Goal: Task Accomplishment & Management: Complete application form

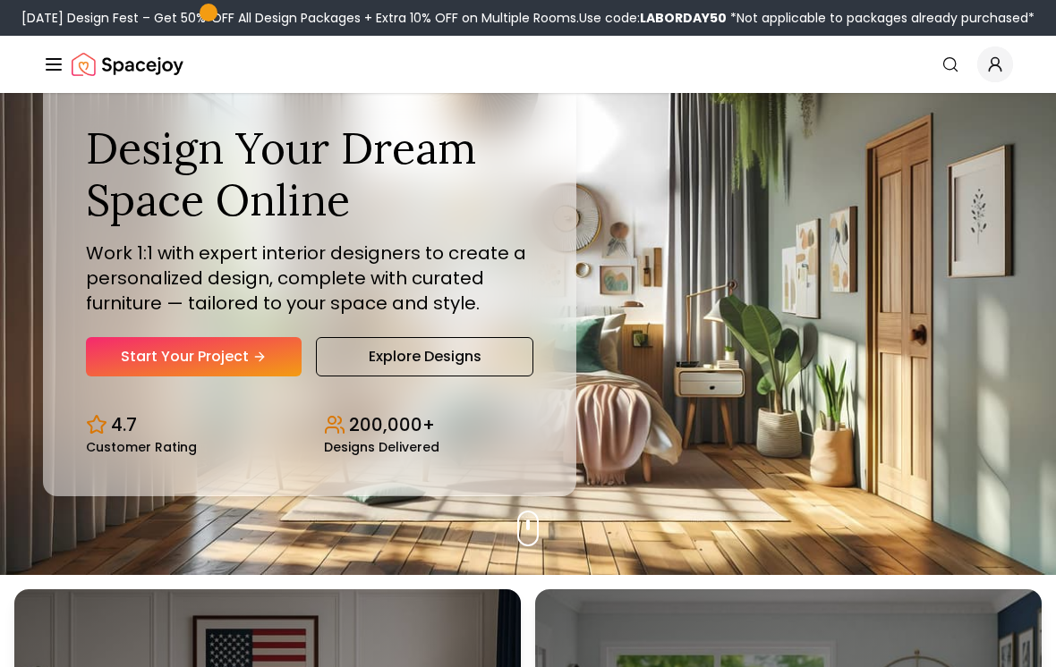
scroll to position [94, 0]
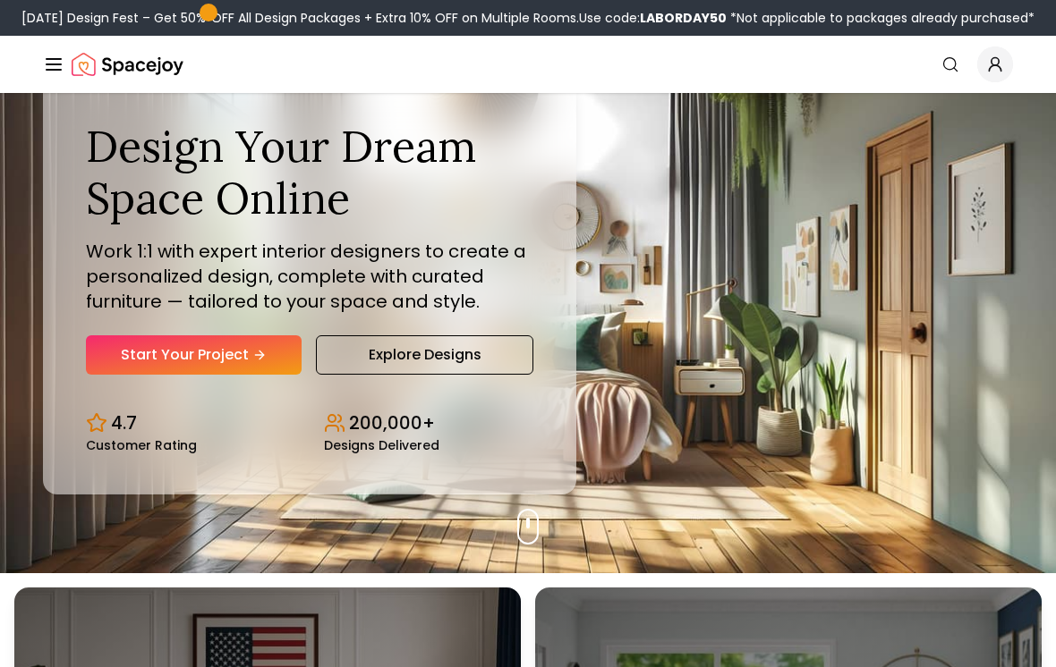
click at [183, 369] on link "Start Your Project" at bounding box center [194, 354] width 216 height 39
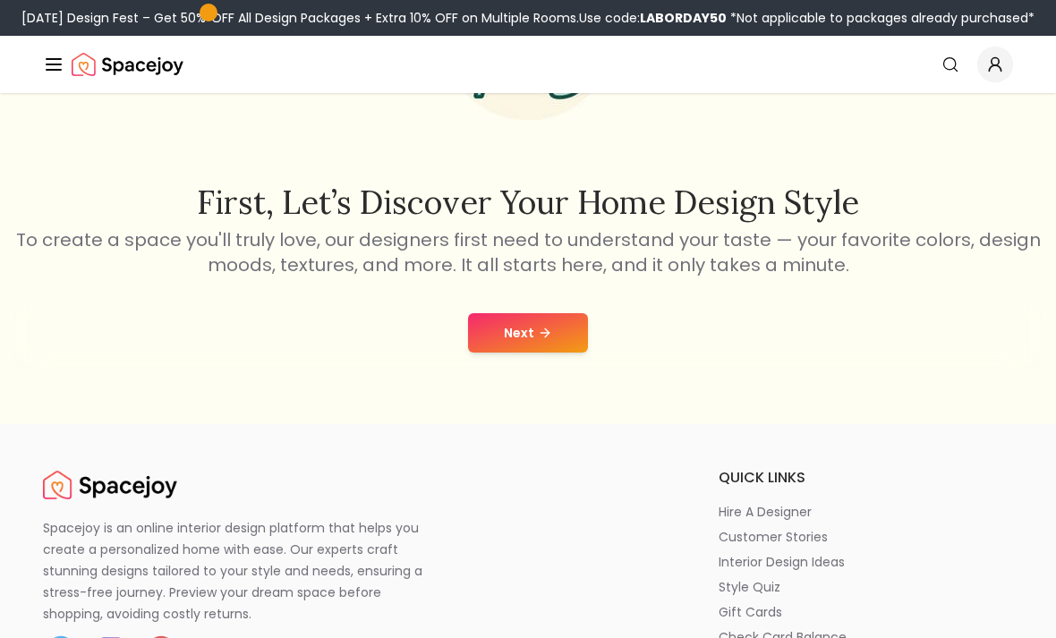
scroll to position [379, 0]
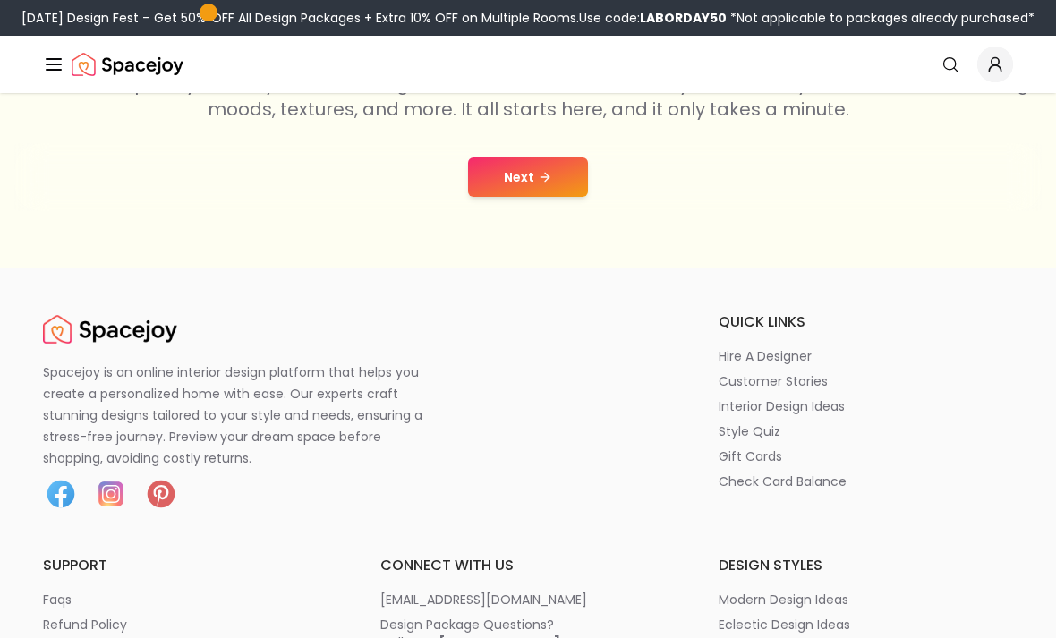
click at [512, 196] on button "Next" at bounding box center [528, 176] width 120 height 39
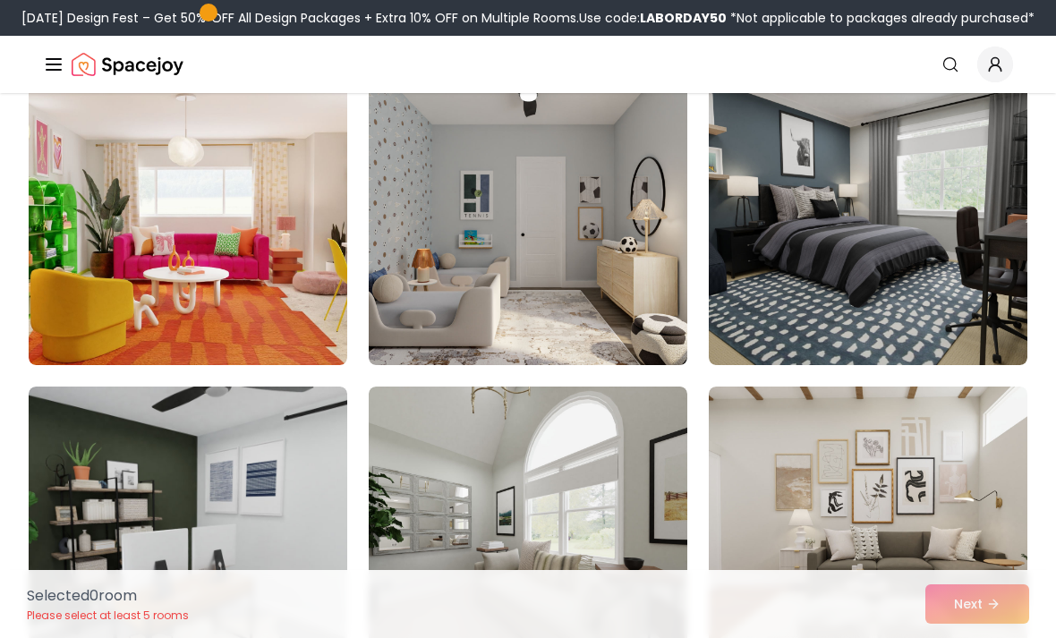
scroll to position [2315, 0]
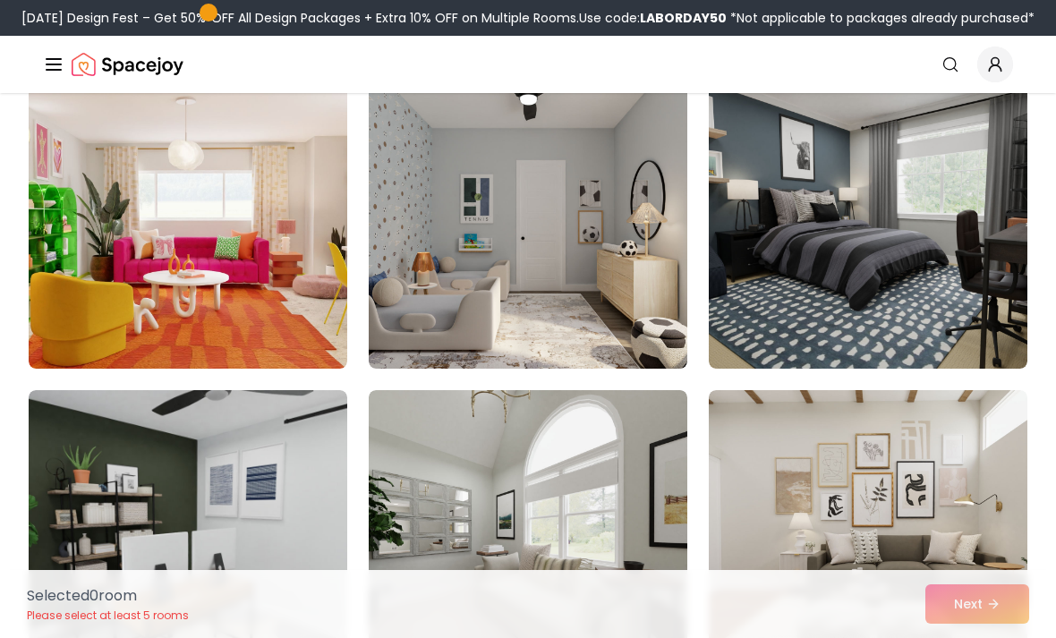
click at [743, 204] on img at bounding box center [868, 225] width 318 height 286
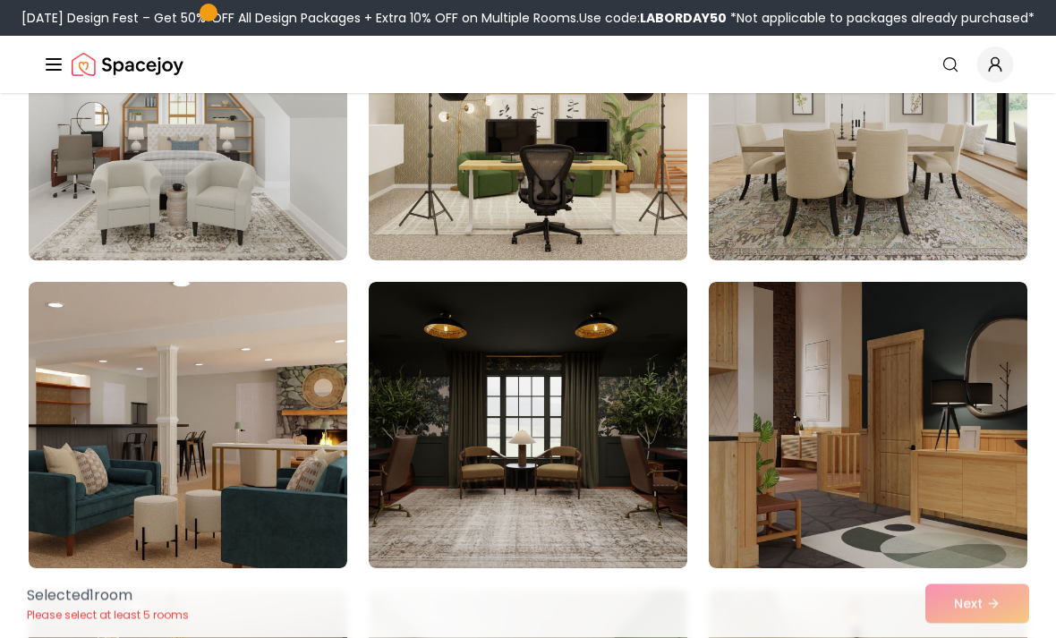
scroll to position [7344, 0]
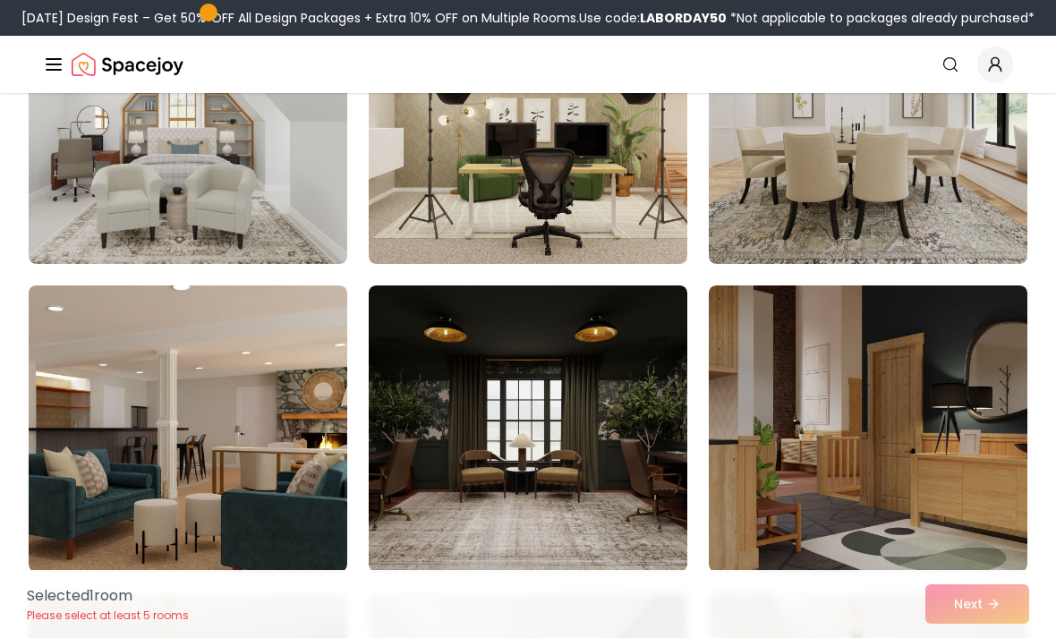
click at [624, 481] on img at bounding box center [528, 428] width 318 height 286
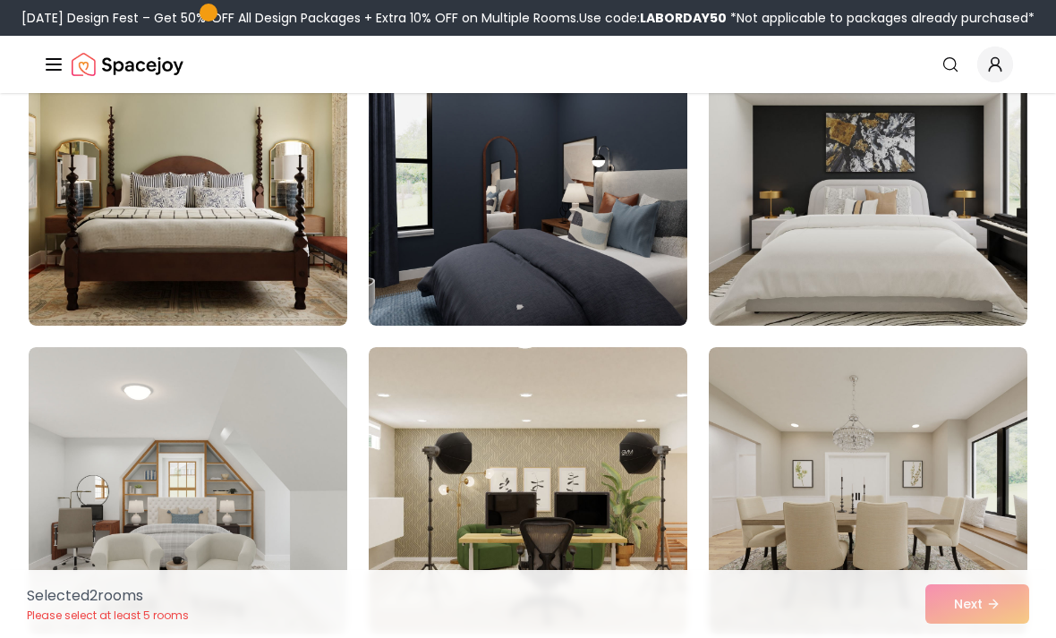
click at [634, 481] on img at bounding box center [528, 490] width 318 height 286
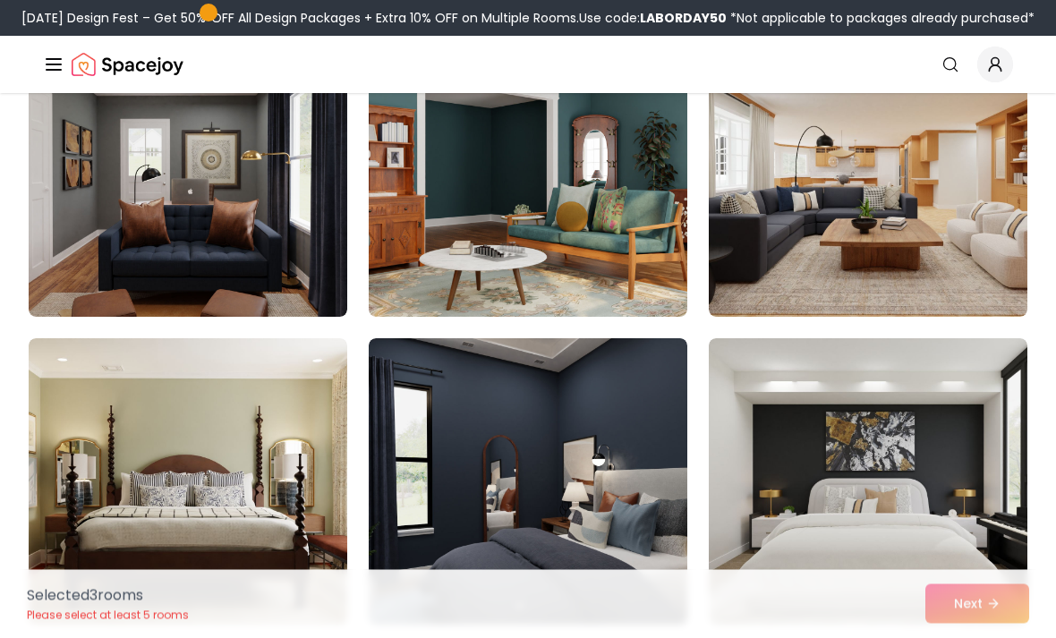
scroll to position [6676, 0]
click at [653, 497] on img at bounding box center [528, 481] width 318 height 286
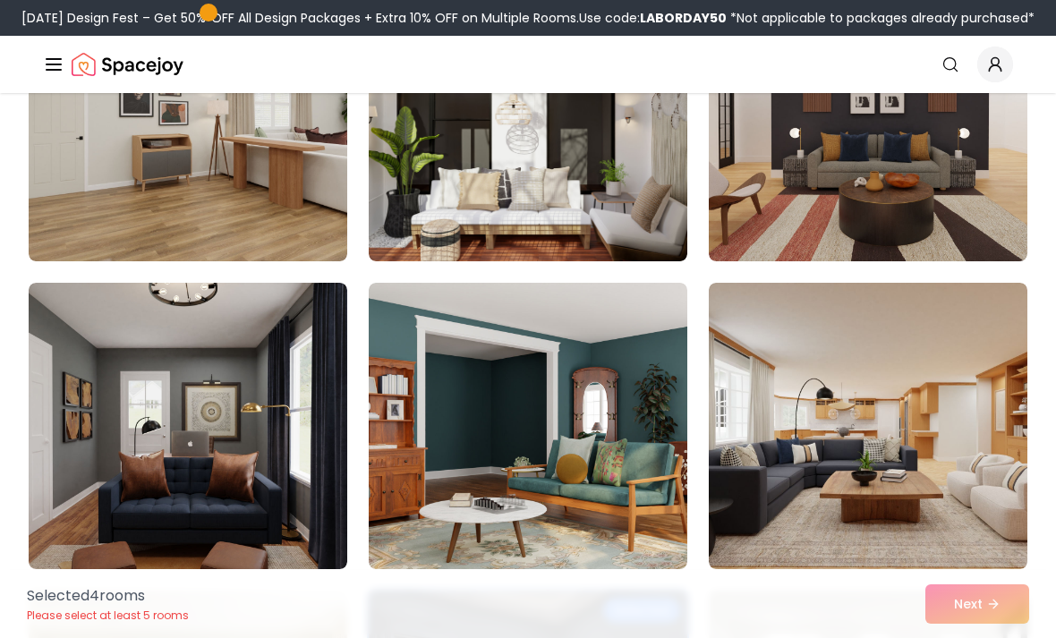
scroll to position [6311, 0]
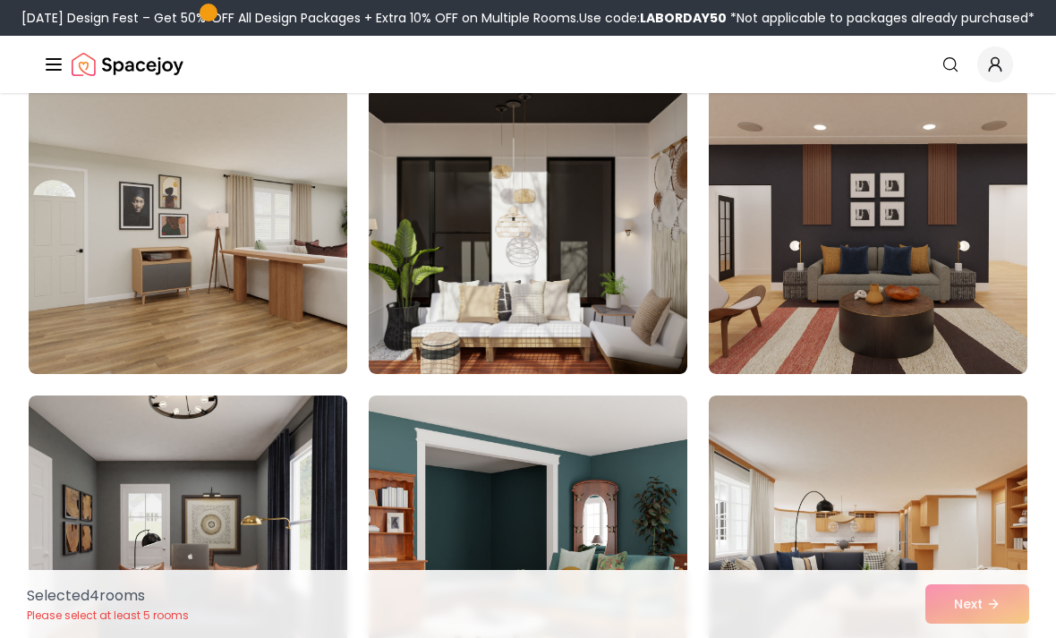
click at [591, 271] on img at bounding box center [528, 231] width 318 height 286
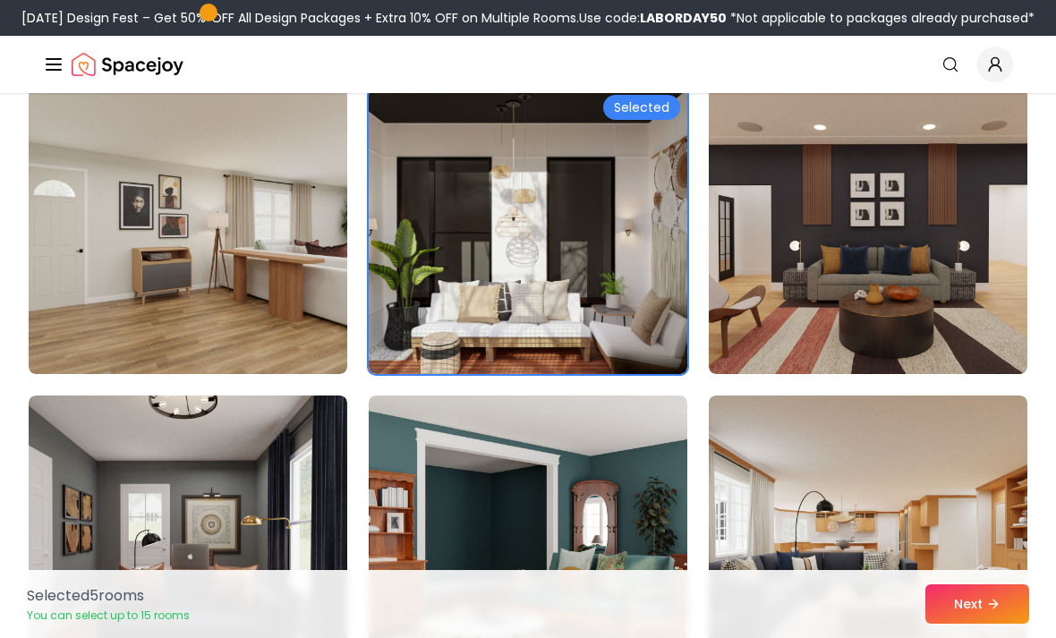
click at [606, 191] on img at bounding box center [528, 231] width 318 height 286
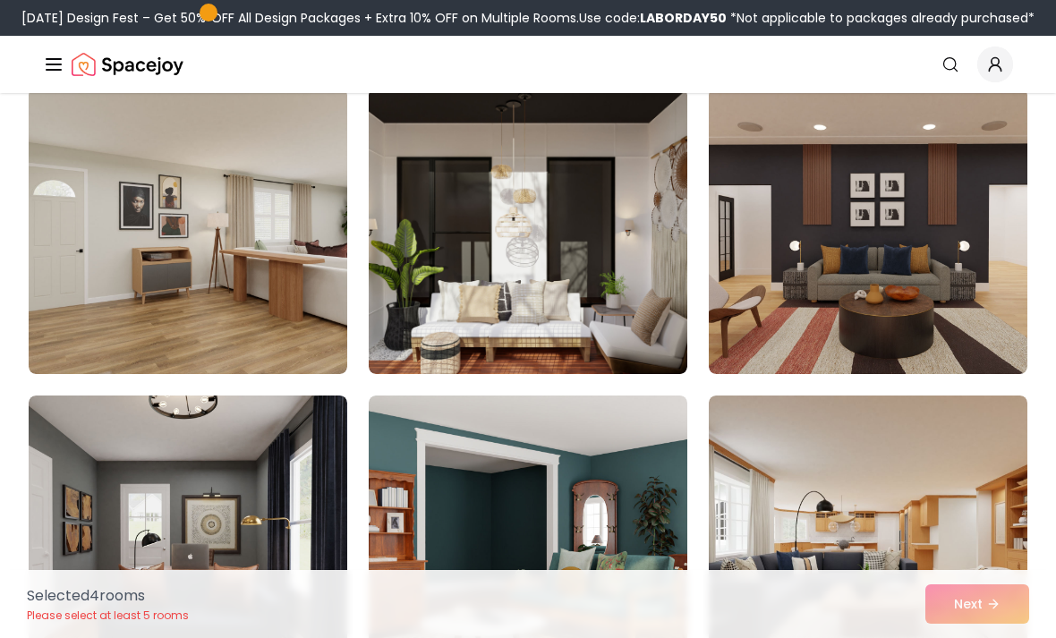
click at [886, 243] on img at bounding box center [868, 231] width 318 height 286
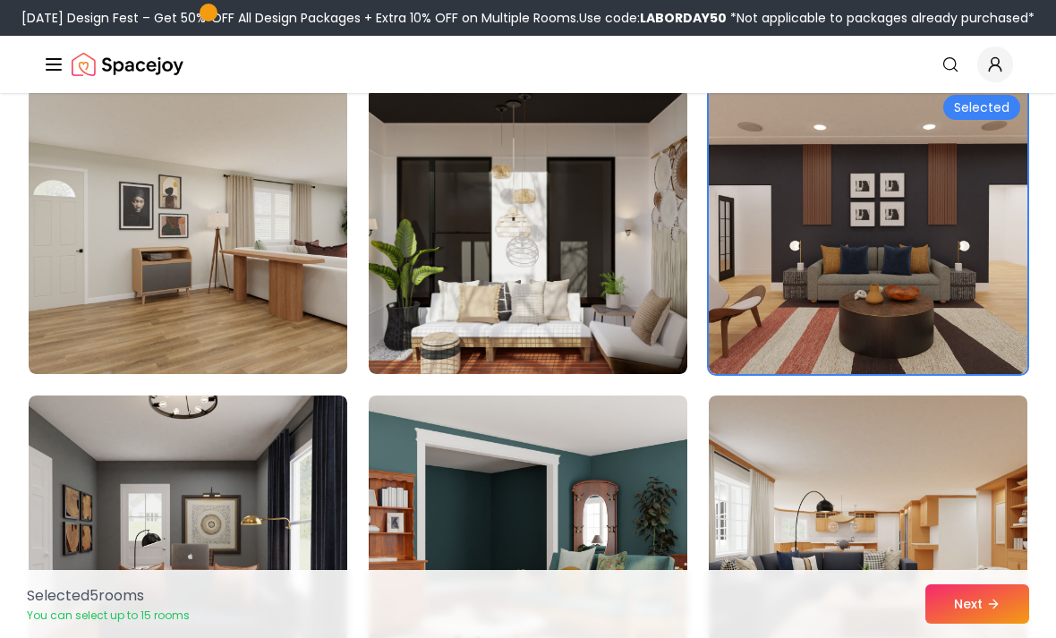
click at [1012, 601] on button "Next" at bounding box center [977, 603] width 104 height 39
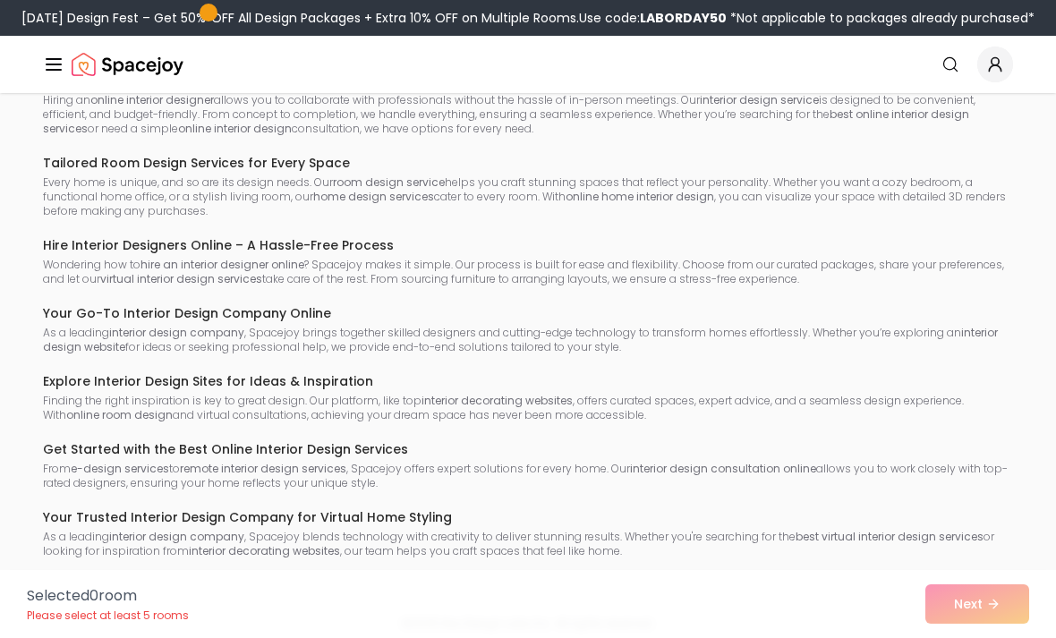
scroll to position [437, 0]
